Goal: Navigation & Orientation: Find specific page/section

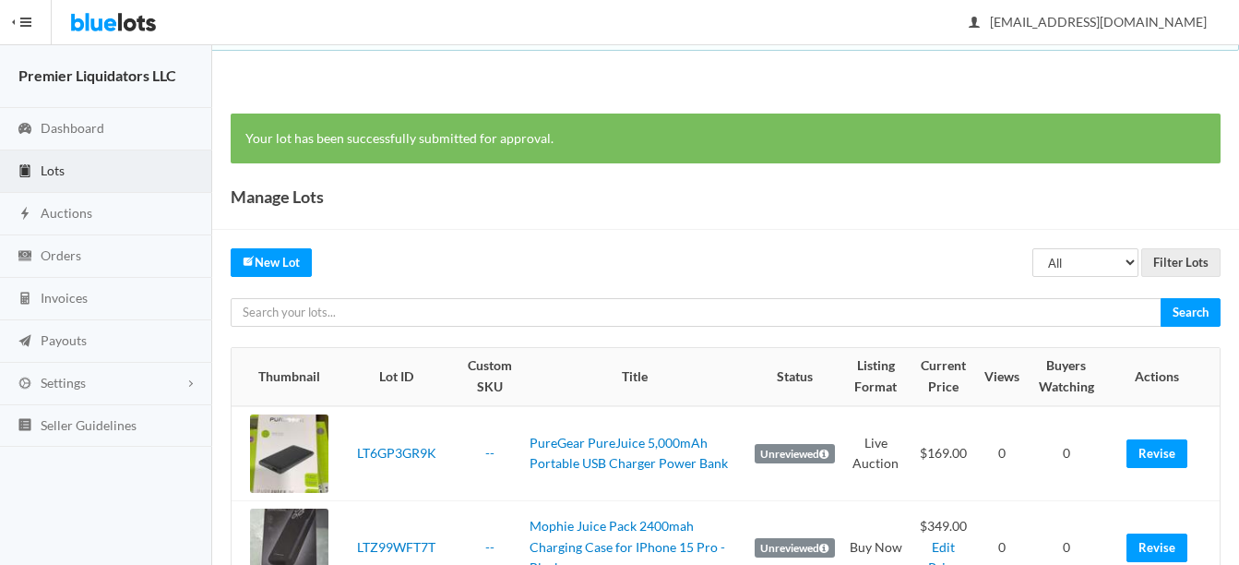
click at [54, 164] on span "Lots" at bounding box center [53, 170] width 24 height 16
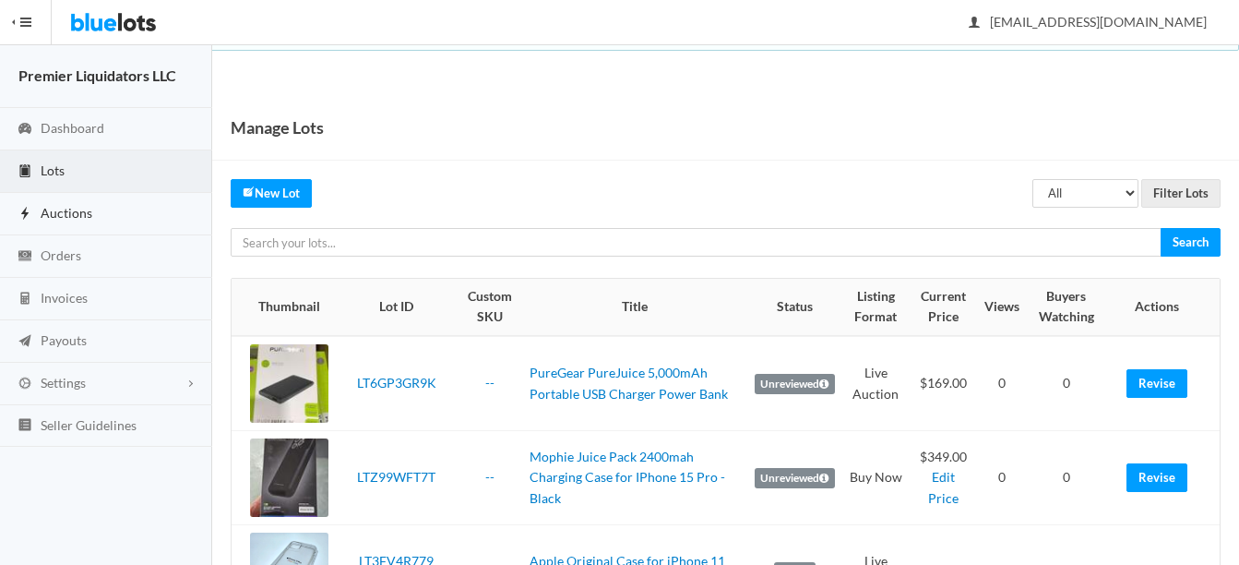
click at [56, 216] on span "Auctions" at bounding box center [67, 213] width 52 height 16
